Goal: Navigation & Orientation: Find specific page/section

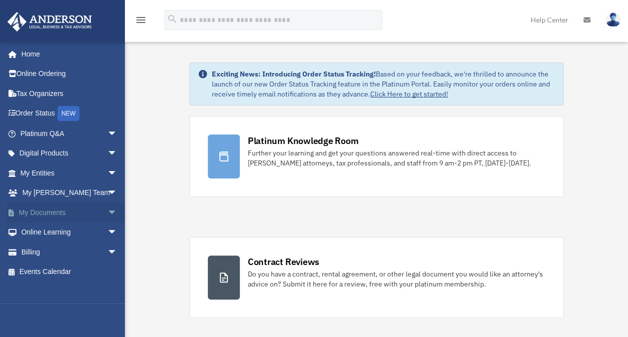
click at [107, 212] on span "arrow_drop_down" at bounding box center [117, 212] width 20 height 20
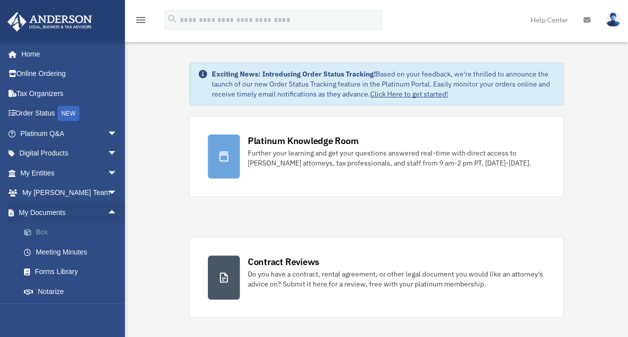
click at [42, 230] on link "Box" at bounding box center [73, 232] width 118 height 20
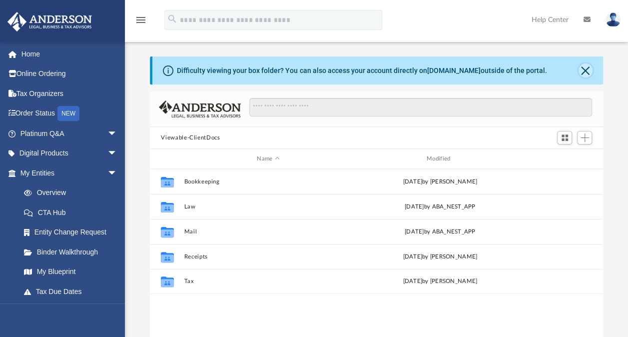
scroll to position [219, 445]
click at [585, 69] on button "Close" at bounding box center [586, 70] width 14 height 14
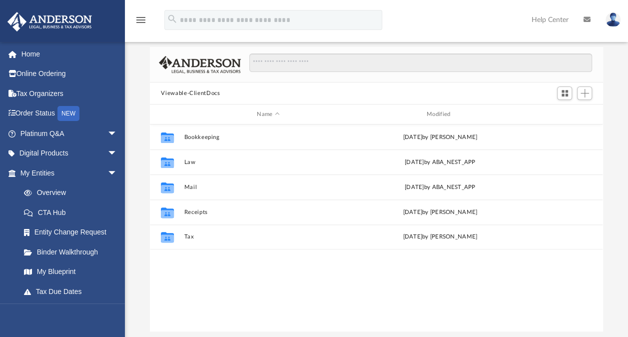
scroll to position [0, 0]
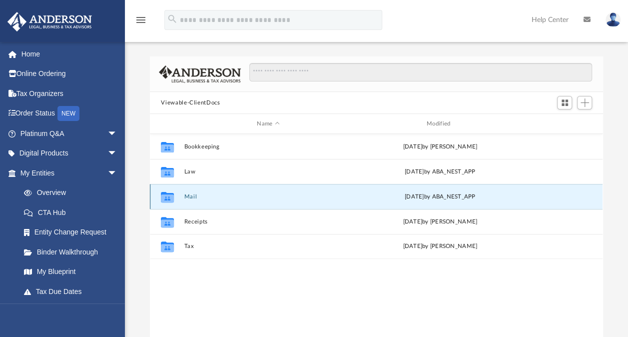
click at [190, 195] on button "Mail" at bounding box center [268, 196] width 168 height 6
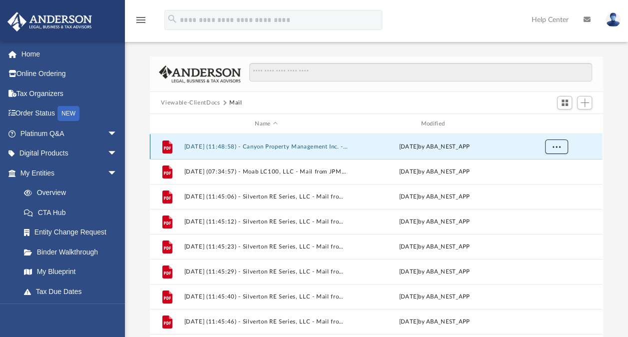
click at [557, 145] on span "More options" at bounding box center [557, 145] width 8 height 5
click at [552, 165] on li "Preview" at bounding box center [547, 166] width 29 height 10
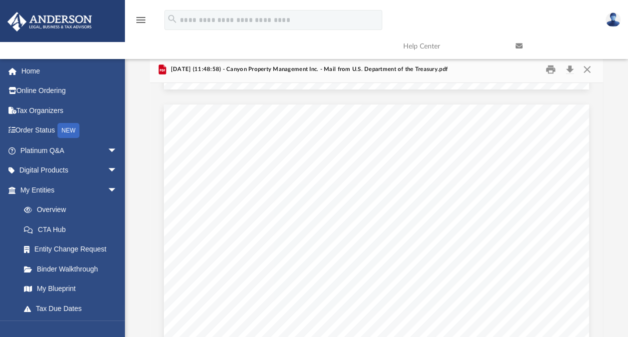
scroll to position [540, 0]
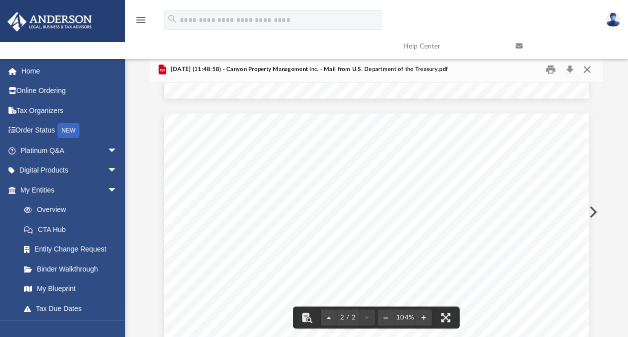
click at [588, 68] on button "Close" at bounding box center [587, 69] width 18 height 15
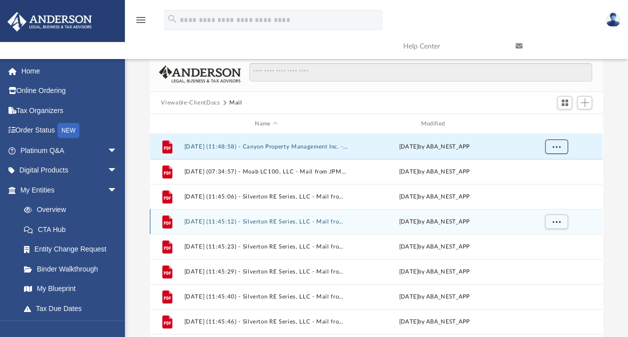
scroll to position [0, 0]
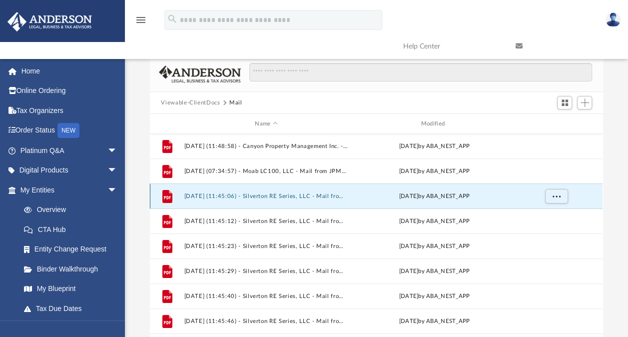
click at [241, 195] on button "[DATE] (11:45:06) - Silverton RE Series, LLC - Mail from J. [PERSON_NAME].pdf" at bounding box center [266, 196] width 164 height 6
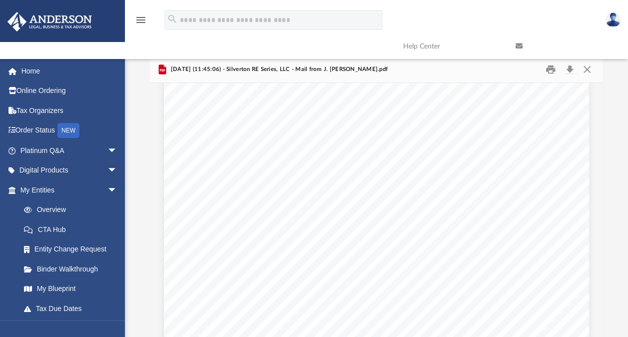
scroll to position [174, 0]
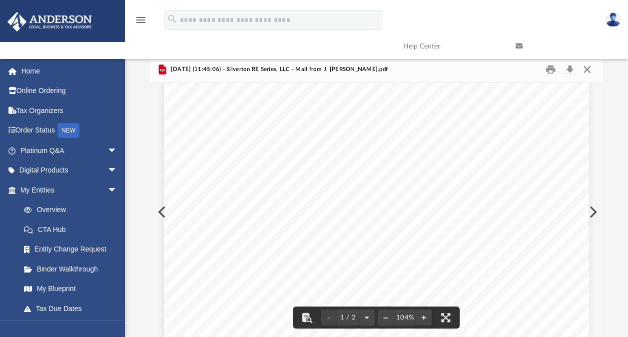
click at [585, 70] on button "Close" at bounding box center [587, 69] width 18 height 15
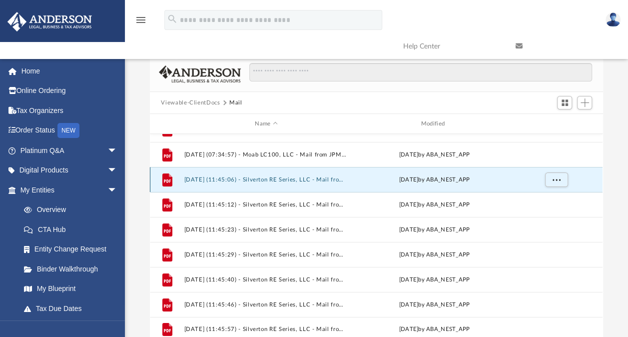
scroll to position [0, 0]
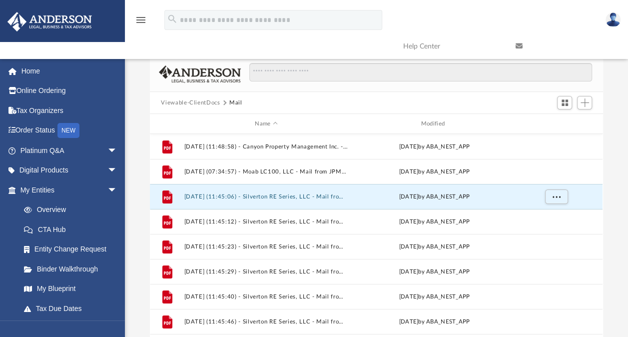
click at [204, 100] on button "Viewable-ClientDocs" at bounding box center [190, 102] width 59 height 9
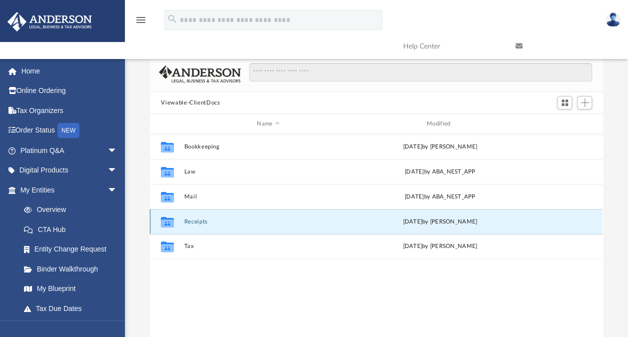
click at [197, 220] on button "Receipts" at bounding box center [268, 221] width 168 height 6
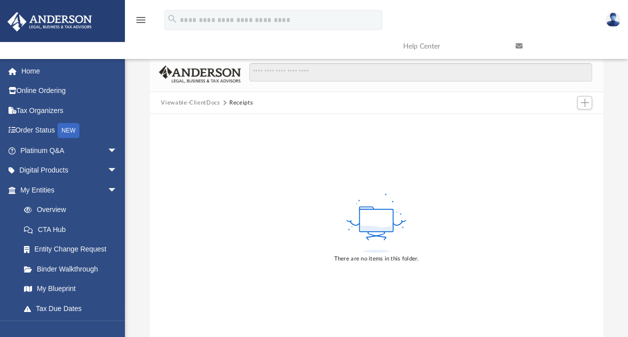
click at [204, 103] on button "Viewable-ClientDocs" at bounding box center [190, 102] width 59 height 9
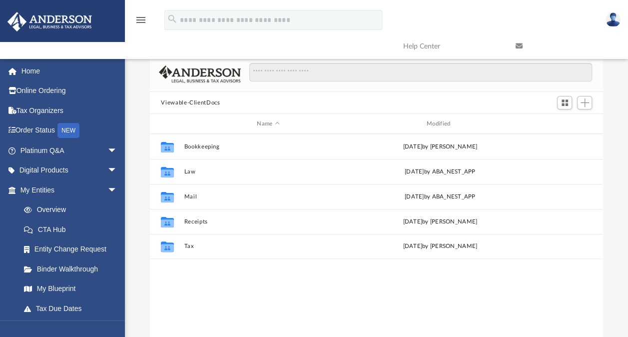
scroll to position [219, 445]
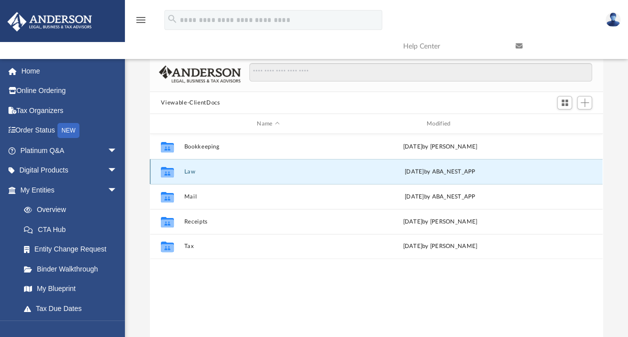
click at [192, 170] on button "Law" at bounding box center [268, 171] width 168 height 6
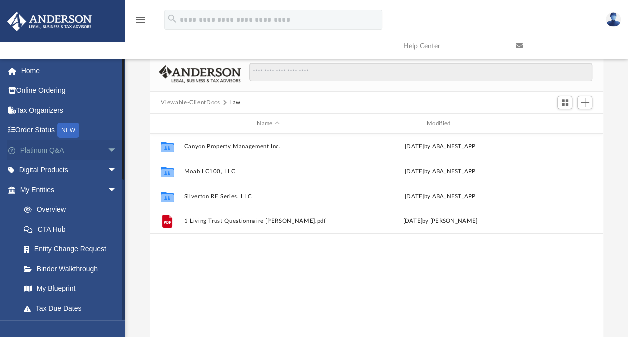
click at [42, 146] on link "Platinum Q&A arrow_drop_down" at bounding box center [69, 150] width 125 height 20
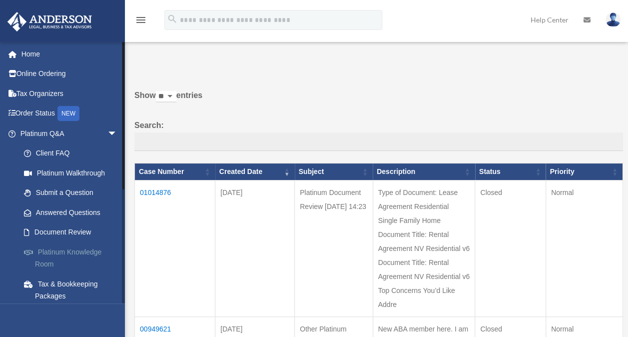
click at [76, 251] on link "Platinum Knowledge Room" at bounding box center [73, 258] width 118 height 32
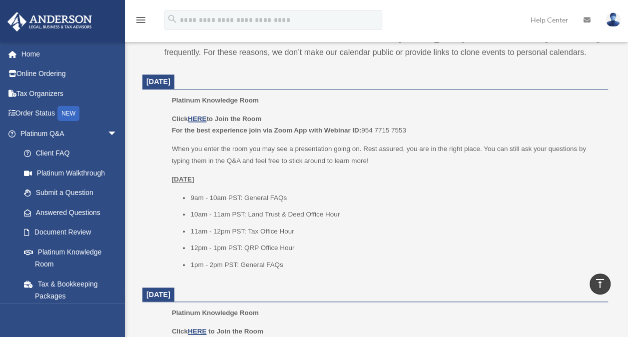
scroll to position [383, 0]
click at [201, 119] on u "HERE" at bounding box center [197, 119] width 18 height 7
